Goal: Task Accomplishment & Management: Use online tool/utility

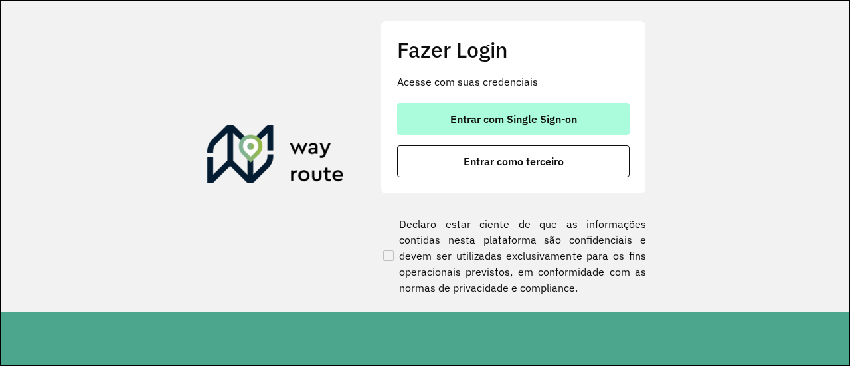
click at [485, 116] on span "Entrar com Single Sign-on" at bounding box center [513, 119] width 127 height 11
